Goal: Task Accomplishment & Management: Complete application form

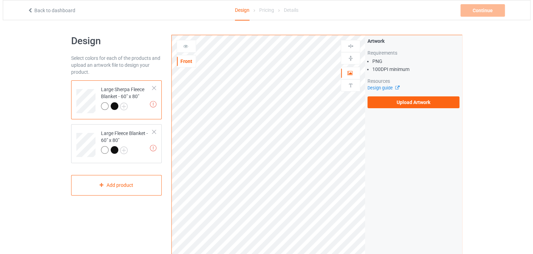
scroll to position [196, 0]
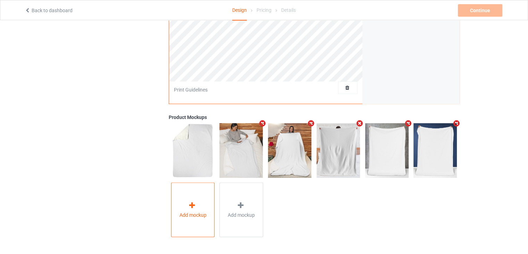
click at [196, 202] on icon at bounding box center [192, 204] width 9 height 7
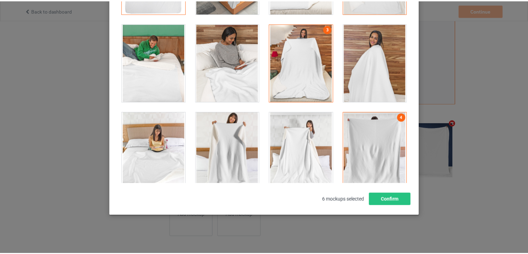
scroll to position [0, 0]
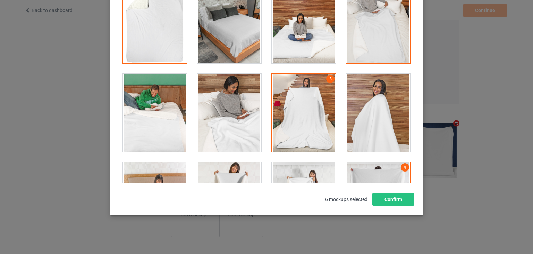
click at [231, 30] on div at bounding box center [230, 24] width 64 height 78
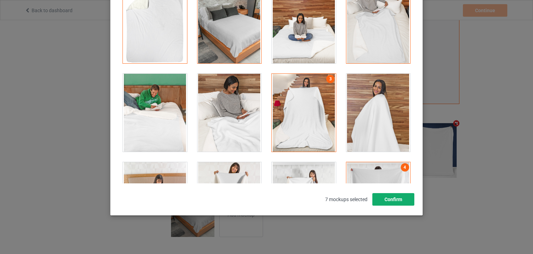
click at [399, 203] on button "Confirm" at bounding box center [394, 199] width 42 height 13
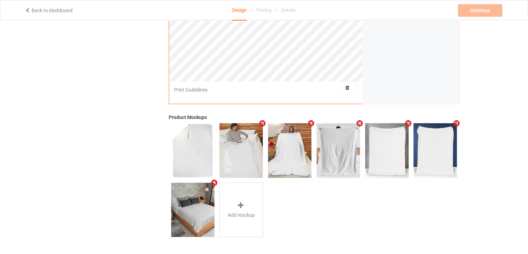
click at [359, 123] on icon "Remove mockup" at bounding box center [359, 122] width 9 height 7
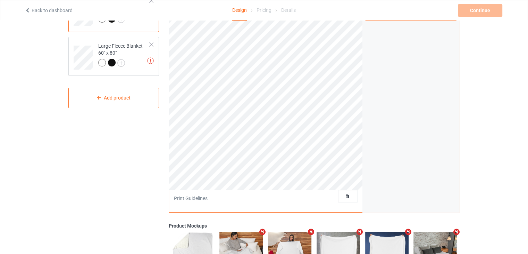
scroll to position [22, 0]
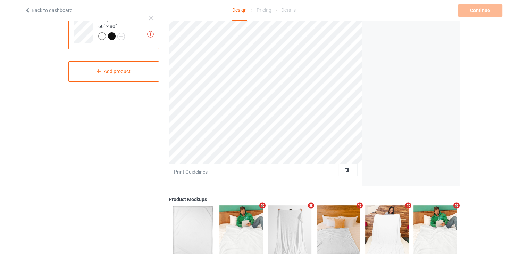
scroll to position [56, 0]
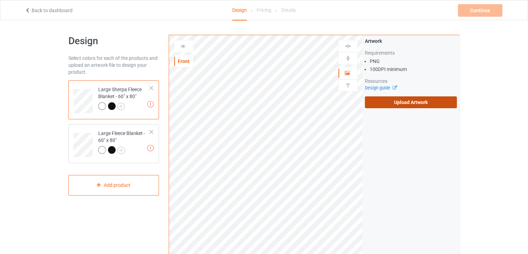
click at [382, 104] on label "Upload Artwork" at bounding box center [411, 102] width 92 height 12
click at [0, 0] on input "Upload Artwork" at bounding box center [0, 0] width 0 height 0
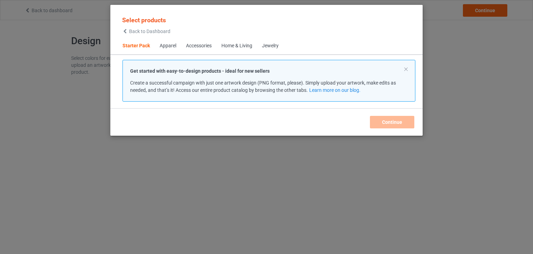
scroll to position [9, 0]
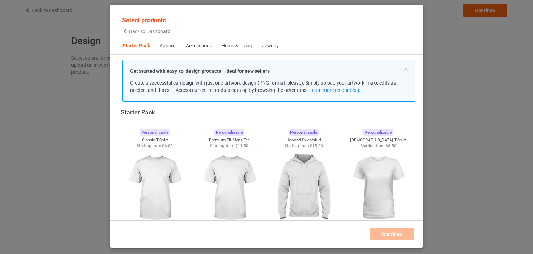
click at [455, 49] on div "Select products Back to Dashboard Starter Pack Apparel Accessories Home & Livin…" at bounding box center [266, 127] width 533 height 254
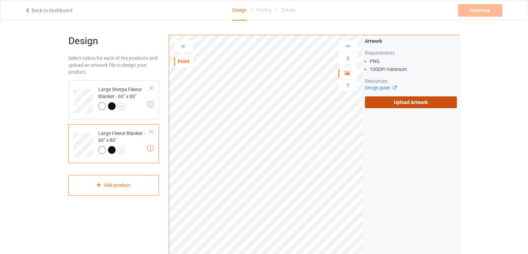
click at [400, 98] on label "Upload Artwork" at bounding box center [411, 102] width 92 height 12
click at [0, 0] on input "Upload Artwork" at bounding box center [0, 0] width 0 height 0
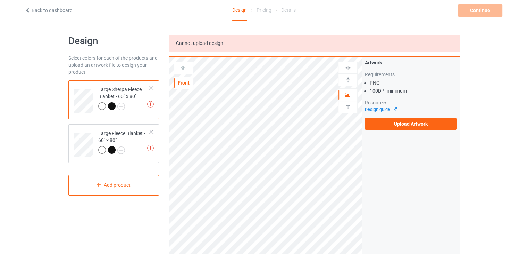
click at [112, 105] on div at bounding box center [112, 106] width 8 height 8
click at [101, 106] on div at bounding box center [102, 106] width 8 height 8
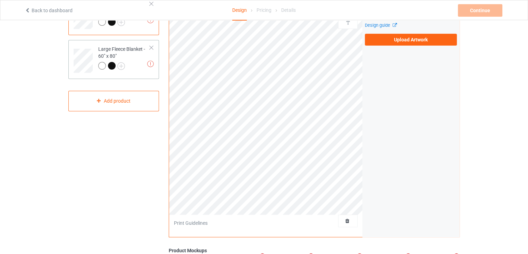
scroll to position [69, 0]
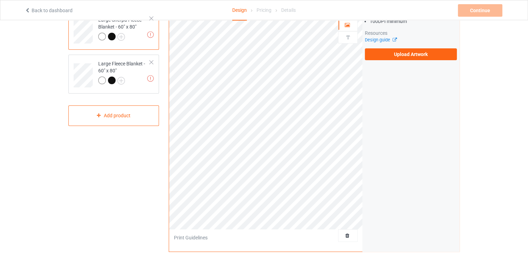
click at [112, 37] on div at bounding box center [112, 37] width 8 height 8
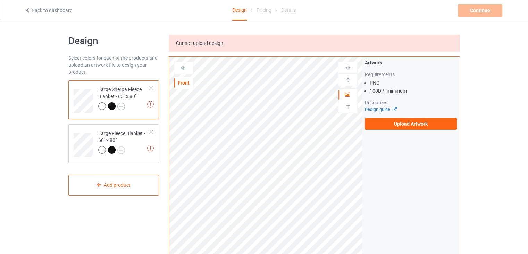
click at [119, 106] on img at bounding box center [121, 106] width 8 height 8
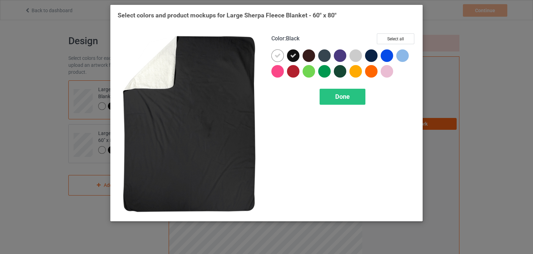
click at [293, 55] on icon at bounding box center [293, 55] width 6 height 6
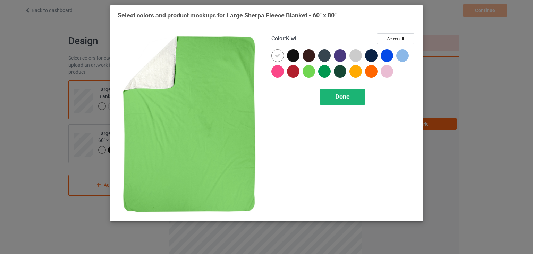
click at [331, 94] on div "Done" at bounding box center [343, 97] width 46 height 16
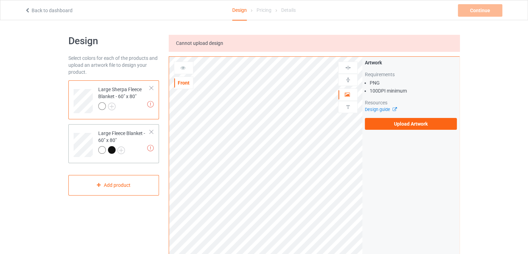
click at [110, 149] on div at bounding box center [112, 150] width 8 height 8
click at [120, 150] on img at bounding box center [121, 150] width 8 height 8
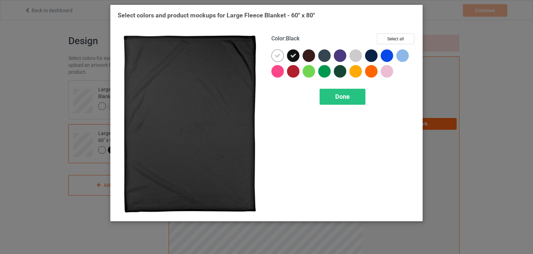
click at [291, 57] on icon at bounding box center [293, 55] width 6 height 6
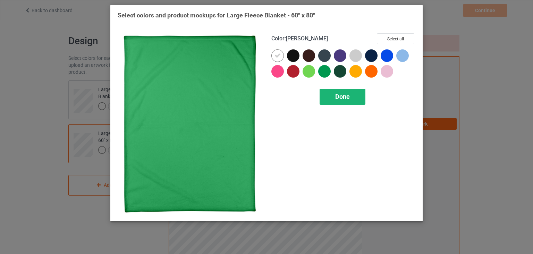
click at [330, 94] on div "Done" at bounding box center [343, 97] width 46 height 16
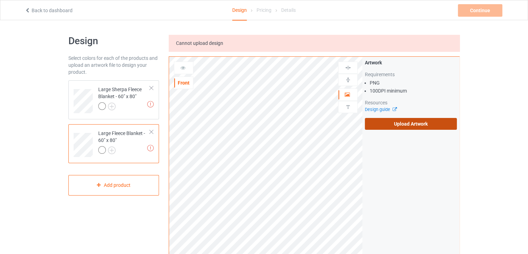
click at [417, 124] on label "Upload Artwork" at bounding box center [411, 124] width 92 height 12
click at [0, 0] on input "Upload Artwork" at bounding box center [0, 0] width 0 height 0
